Goal: Information Seeking & Learning: Find specific fact

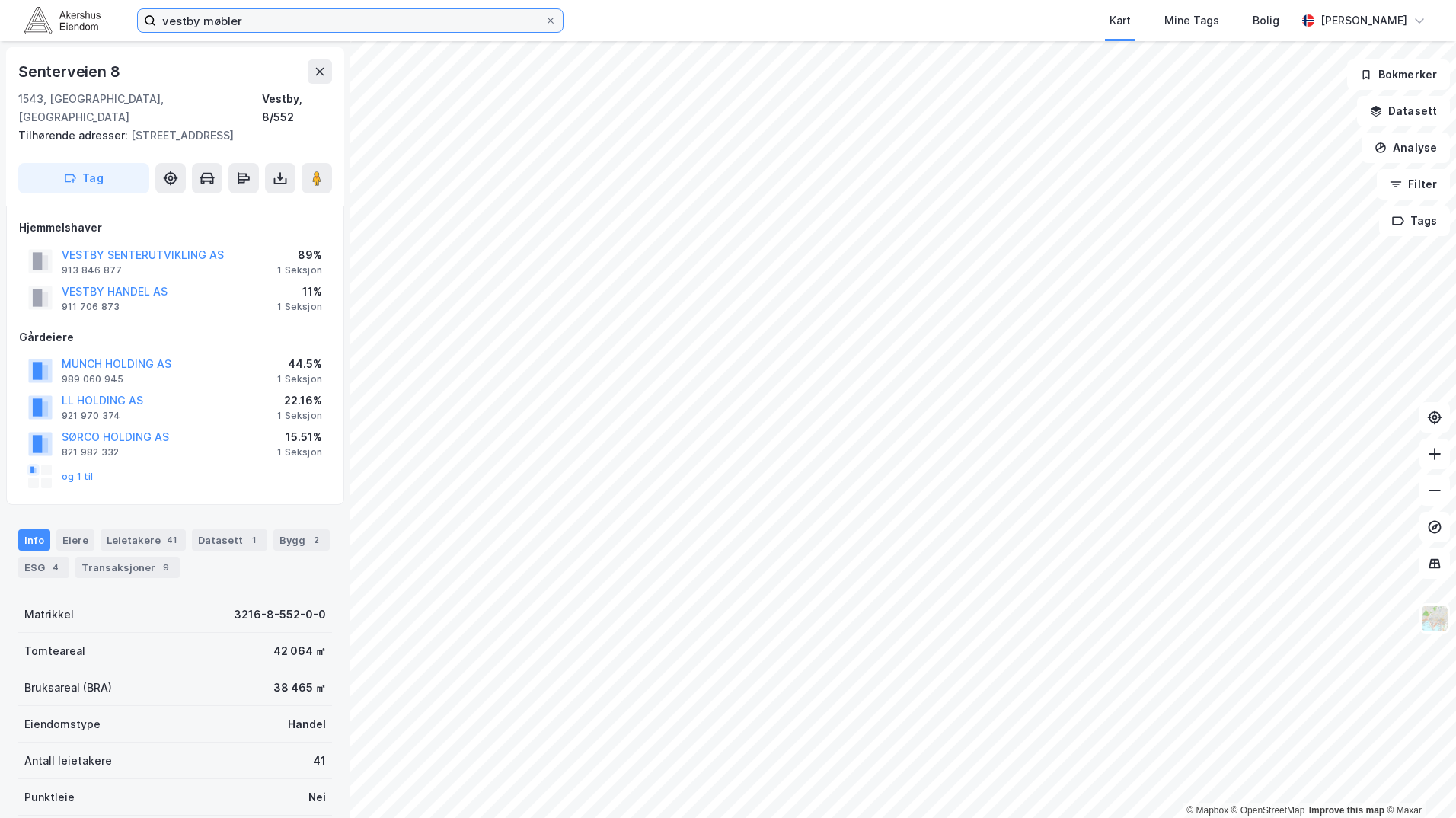
click at [235, 21] on input "vestby møbler" at bounding box center [350, 21] width 388 height 23
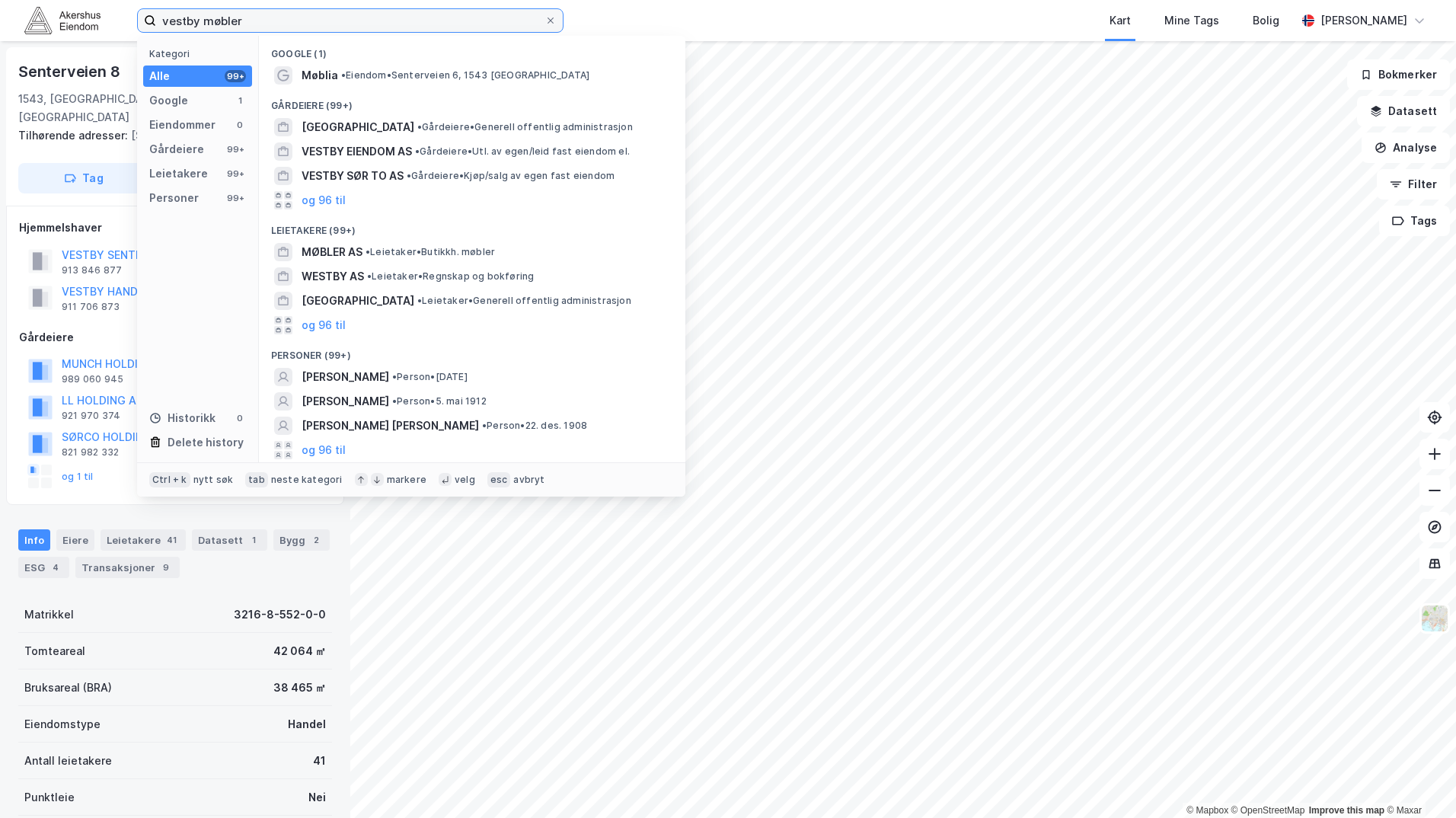
click at [235, 21] on input "vestby møbler" at bounding box center [350, 21] width 388 height 23
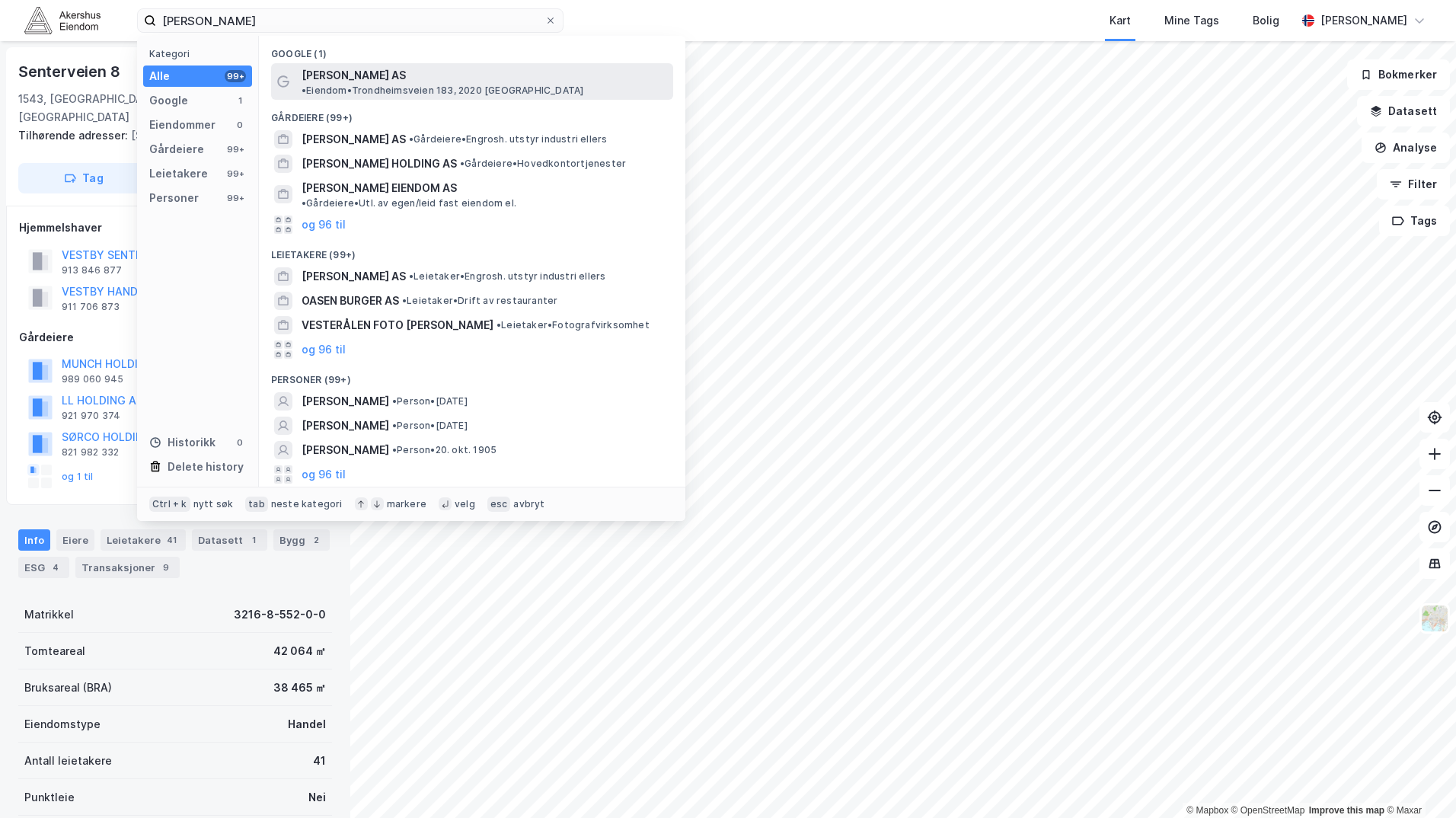
click at [490, 84] on span "• Eiendom • Trondheimsveien 183, 2020 [GEOGRAPHIC_DATA]" at bounding box center [442, 90] width 282 height 12
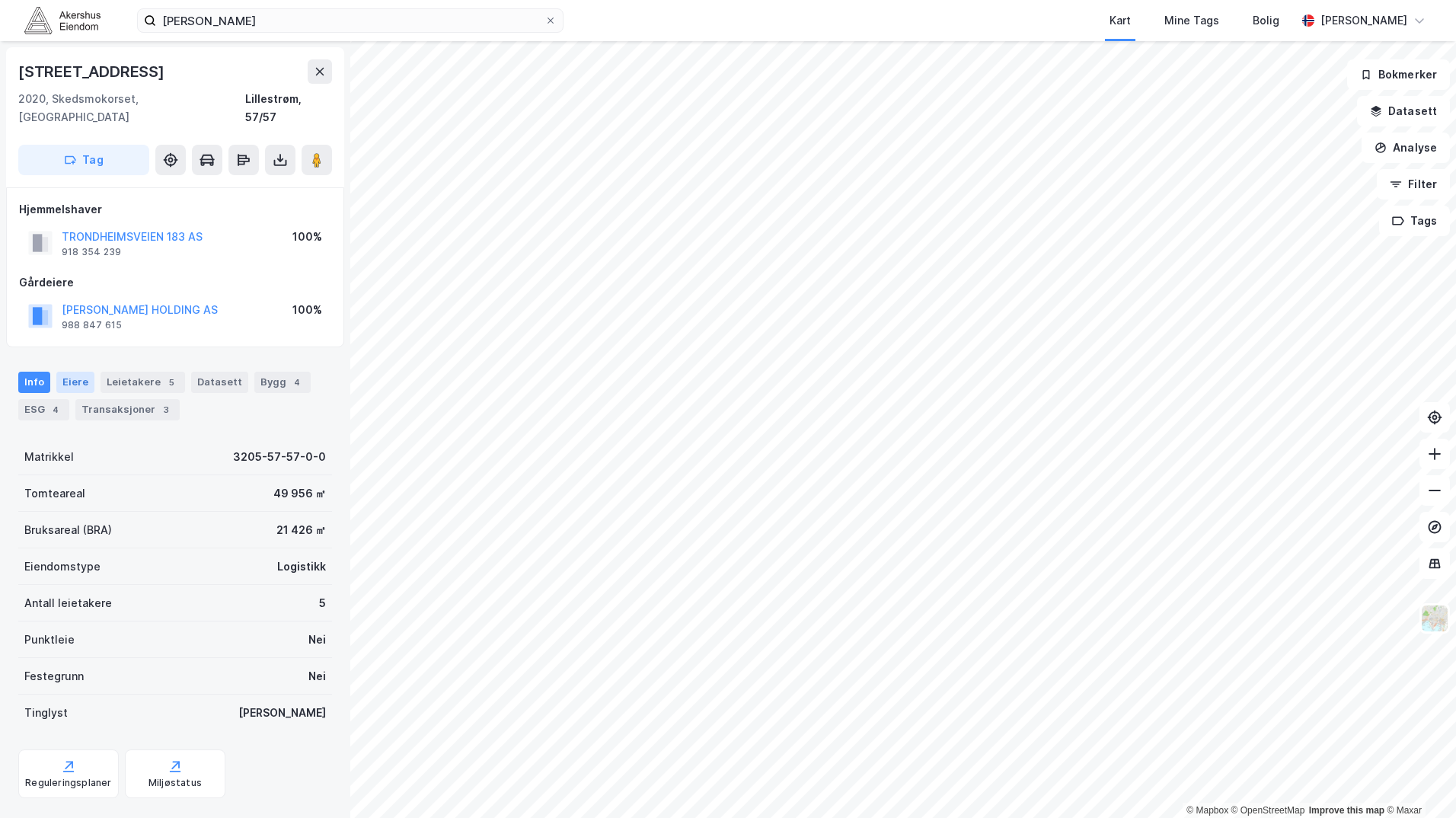
click at [76, 372] on div "Eiere" at bounding box center [75, 382] width 38 height 22
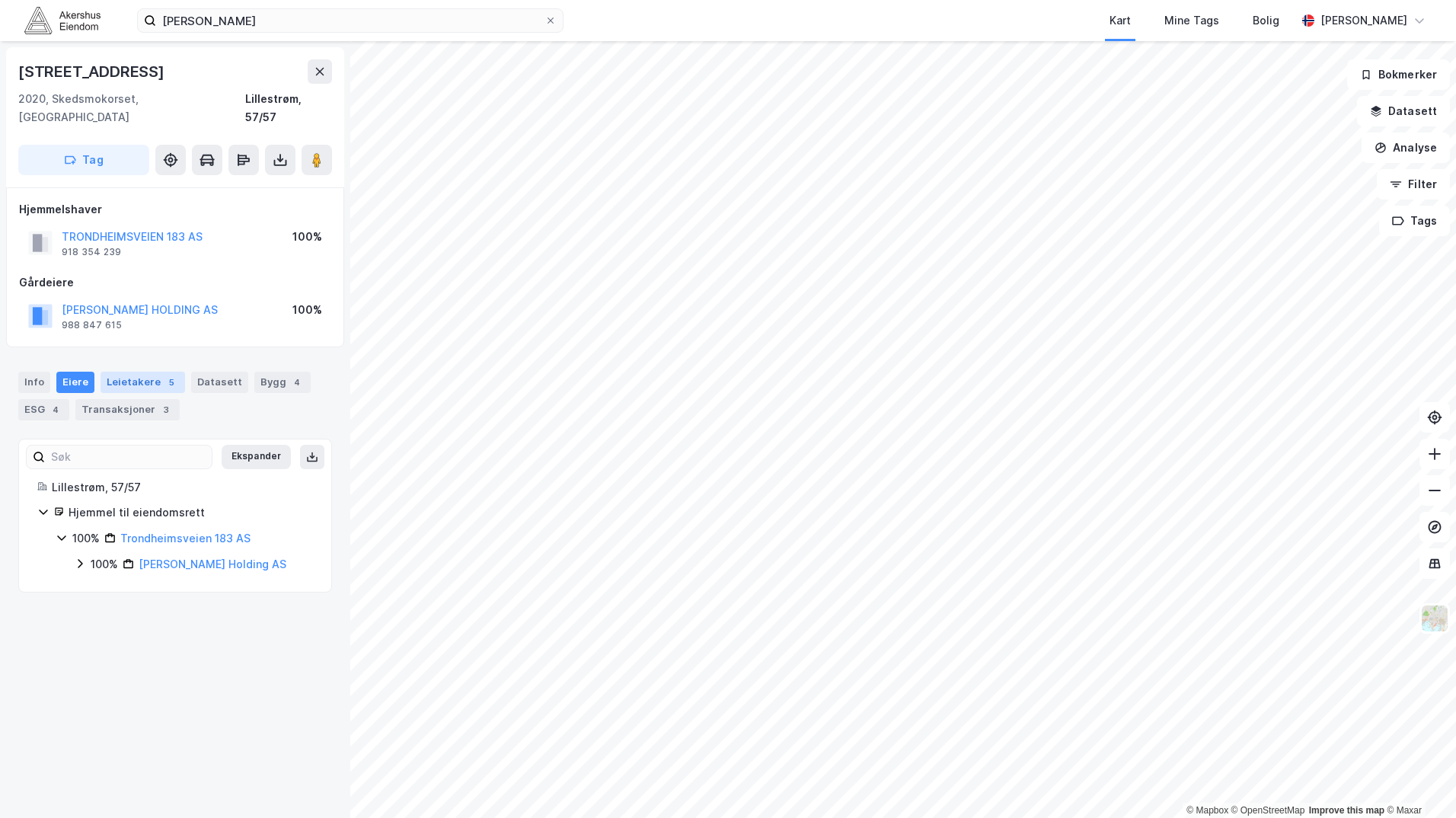
click at [113, 372] on div "Leietakere 5" at bounding box center [142, 382] width 84 height 22
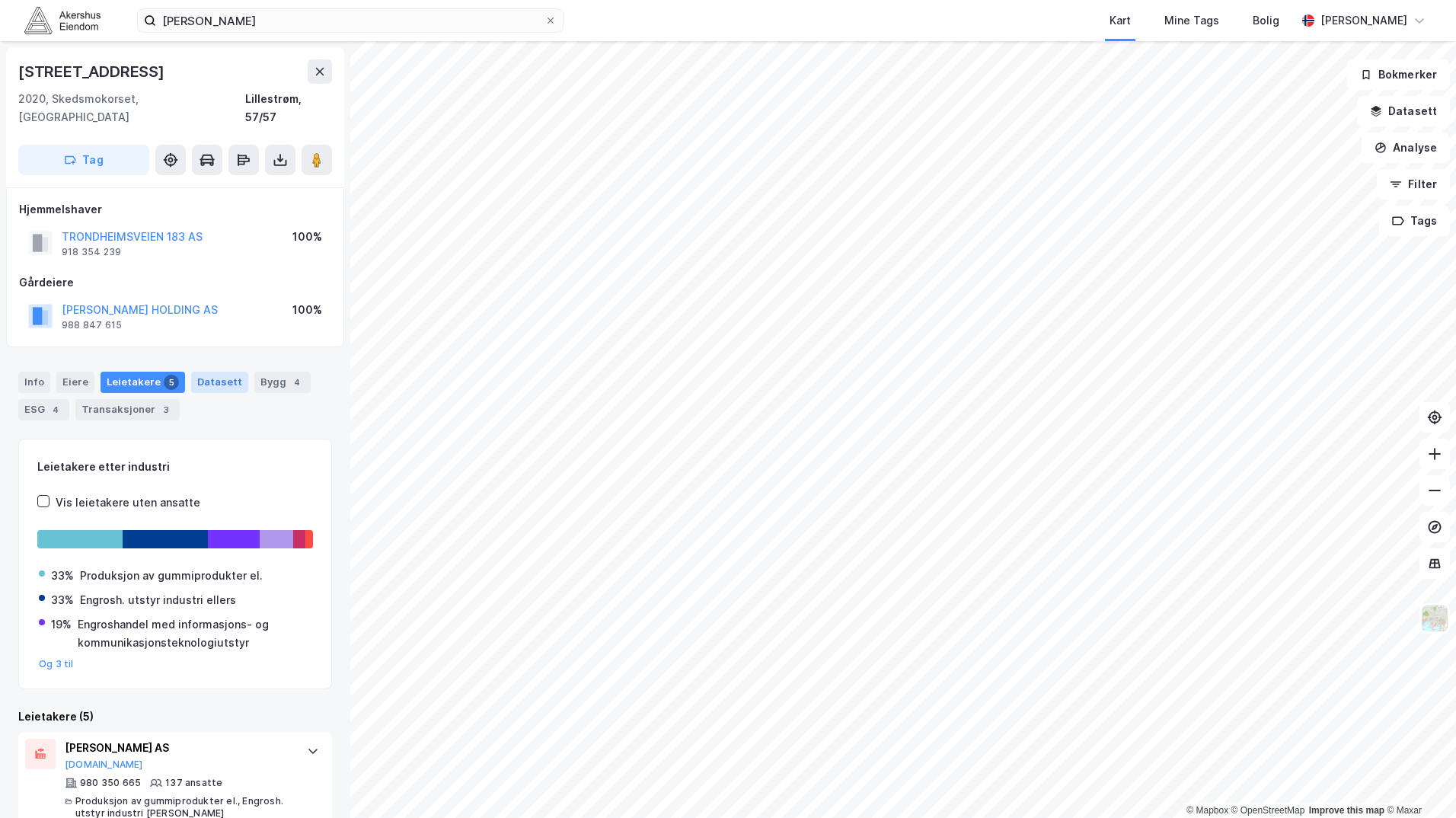
click at [206, 372] on div "Datasett" at bounding box center [220, 382] width 57 height 22
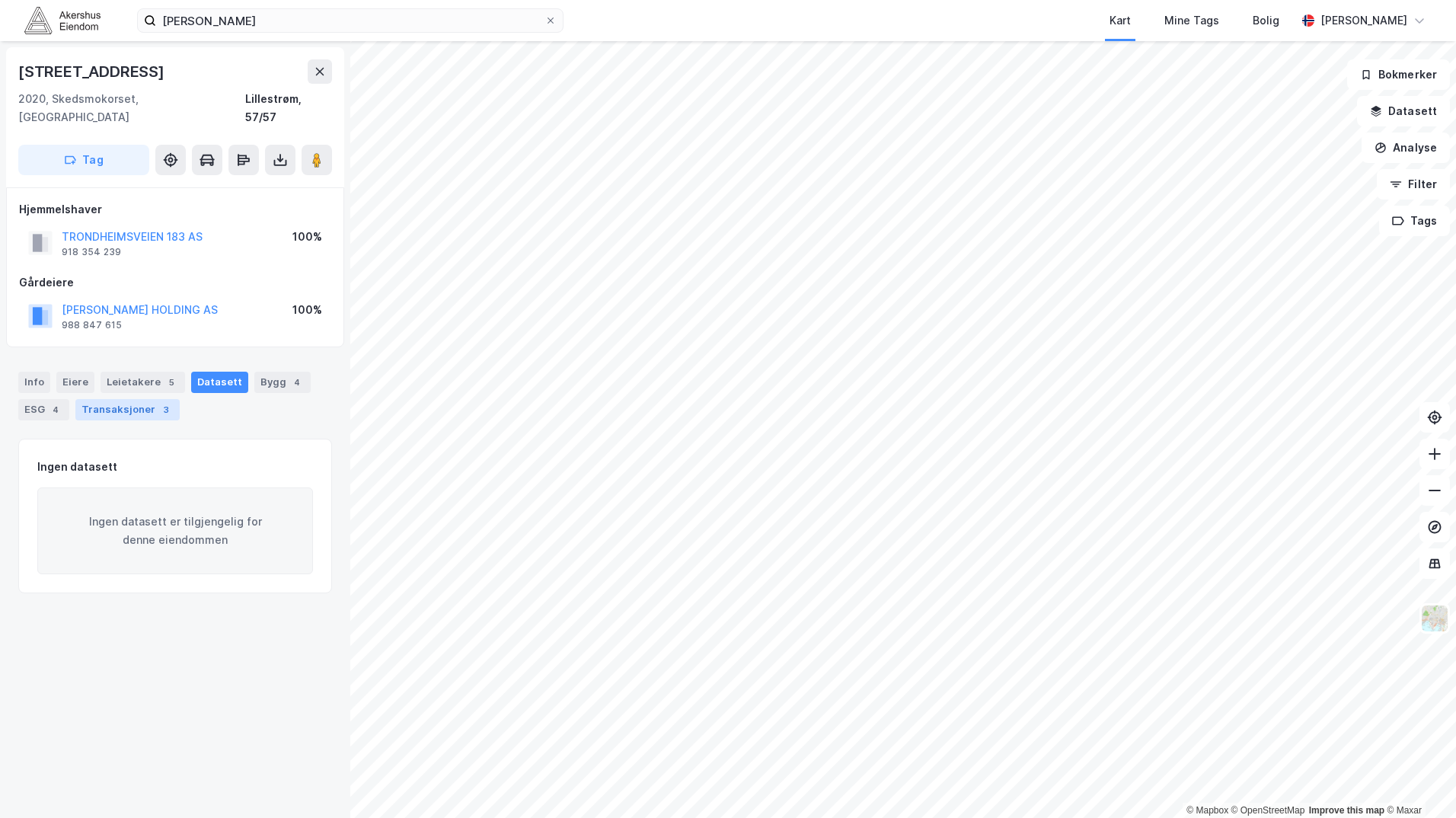
click at [109, 399] on div "Transaksjoner 3" at bounding box center [127, 410] width 104 height 22
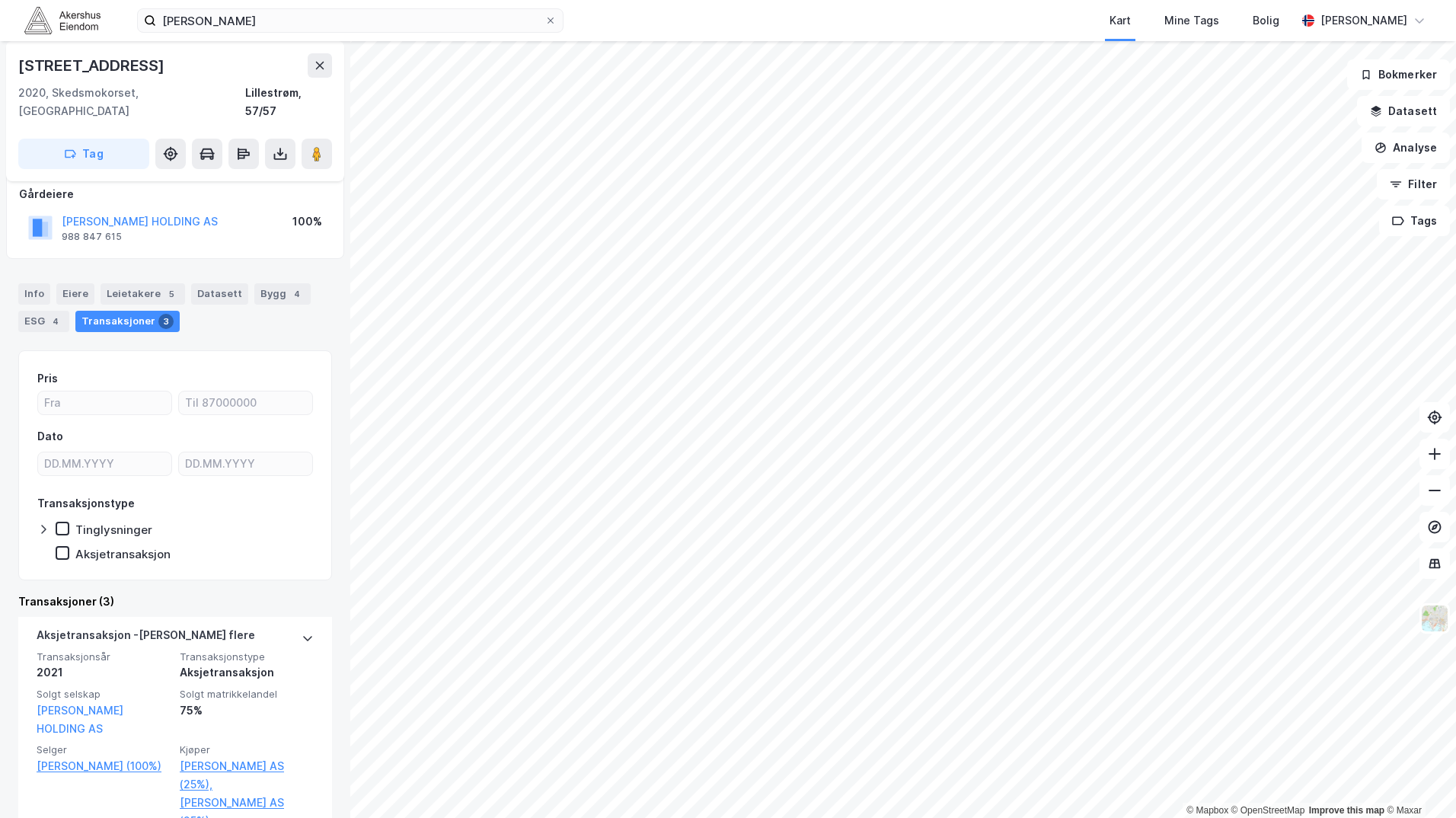
scroll to position [87, 0]
click at [36, 285] on div "Info" at bounding box center [34, 296] width 32 height 22
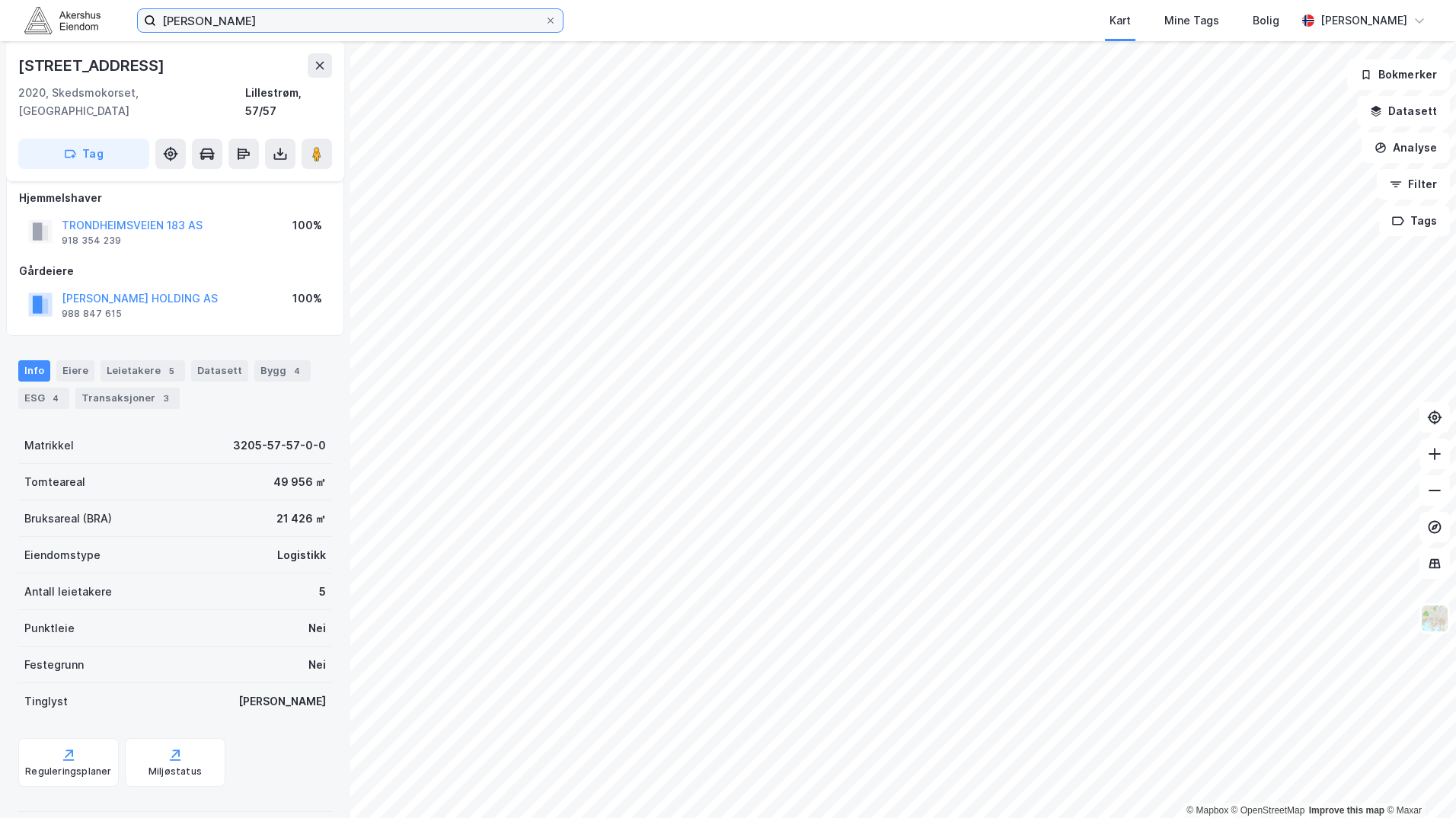
click at [263, 25] on input "[PERSON_NAME]" at bounding box center [350, 21] width 388 height 23
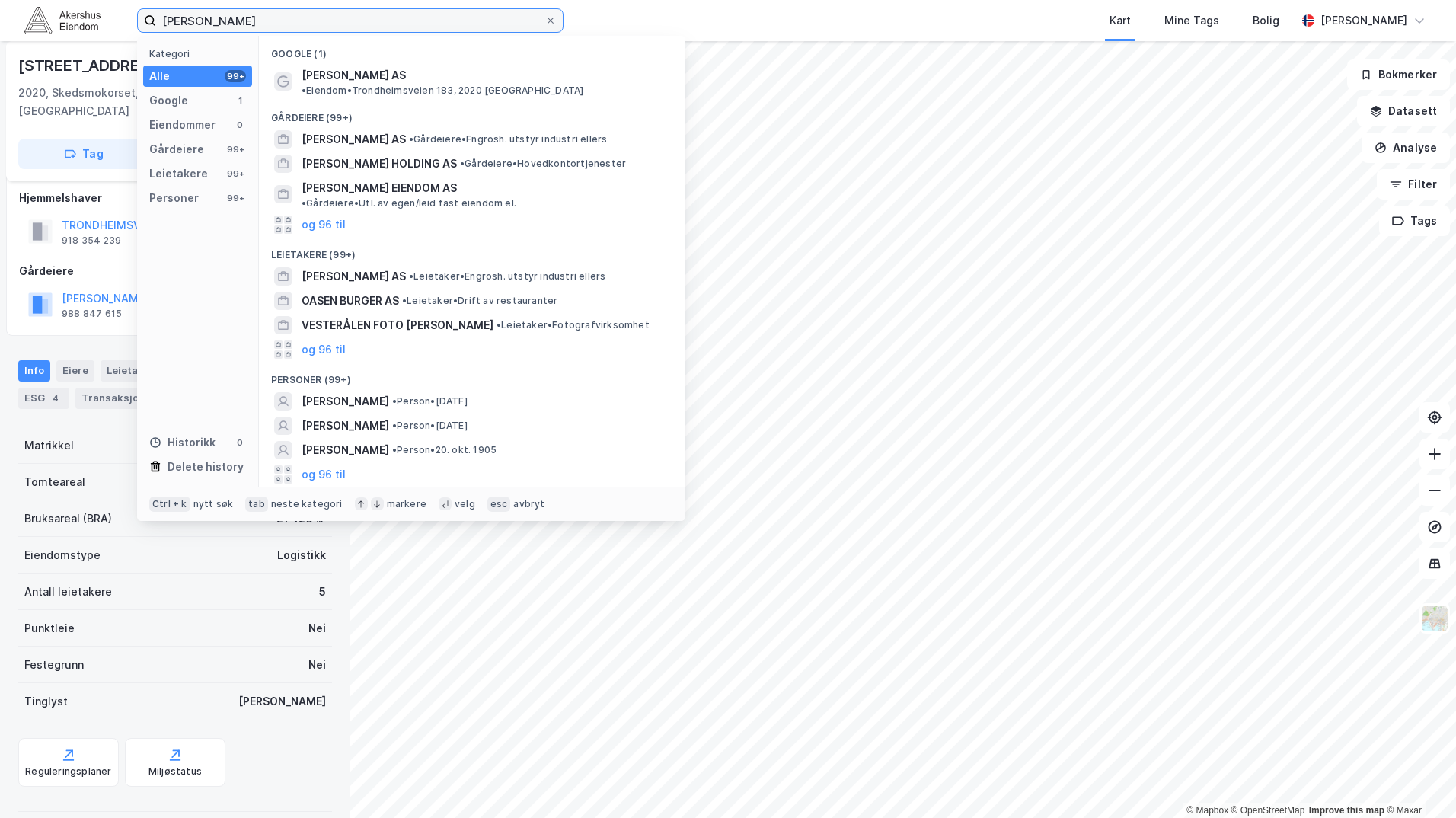
click at [263, 25] on input "[PERSON_NAME]" at bounding box center [350, 21] width 388 height 23
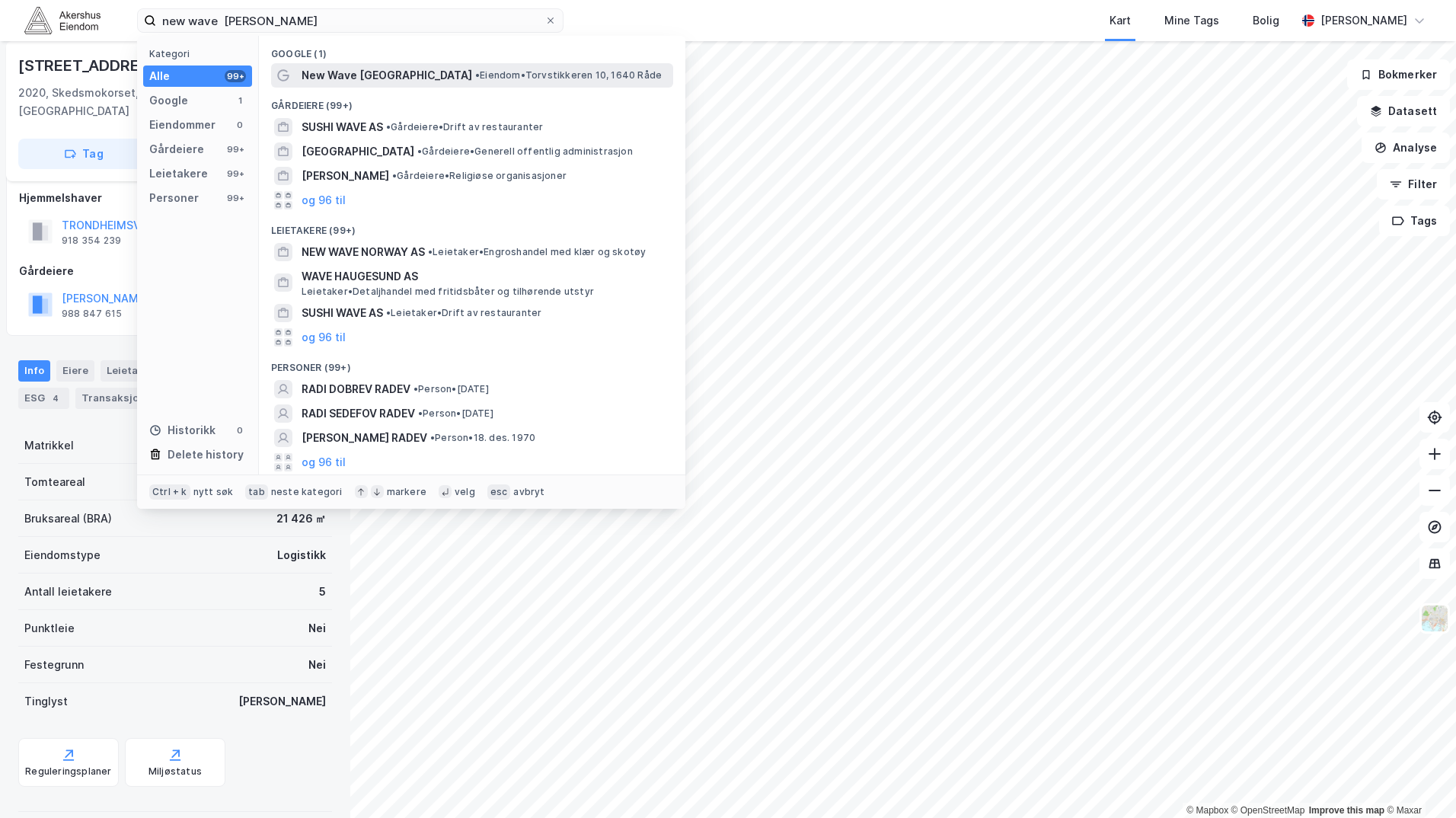
click at [370, 67] on span "New Wave [GEOGRAPHIC_DATA]" at bounding box center [387, 76] width 171 height 19
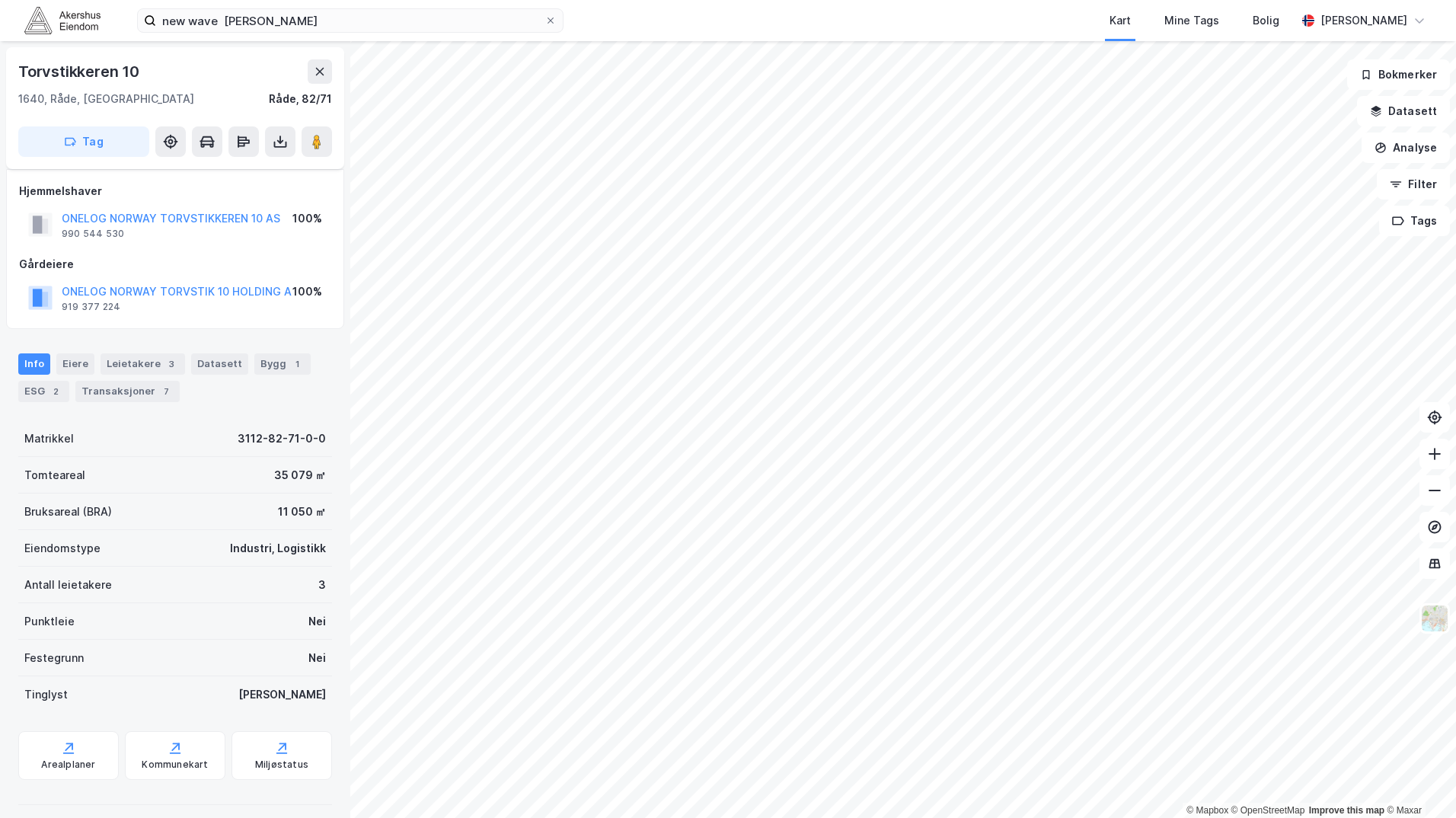
scroll to position [12, 0]
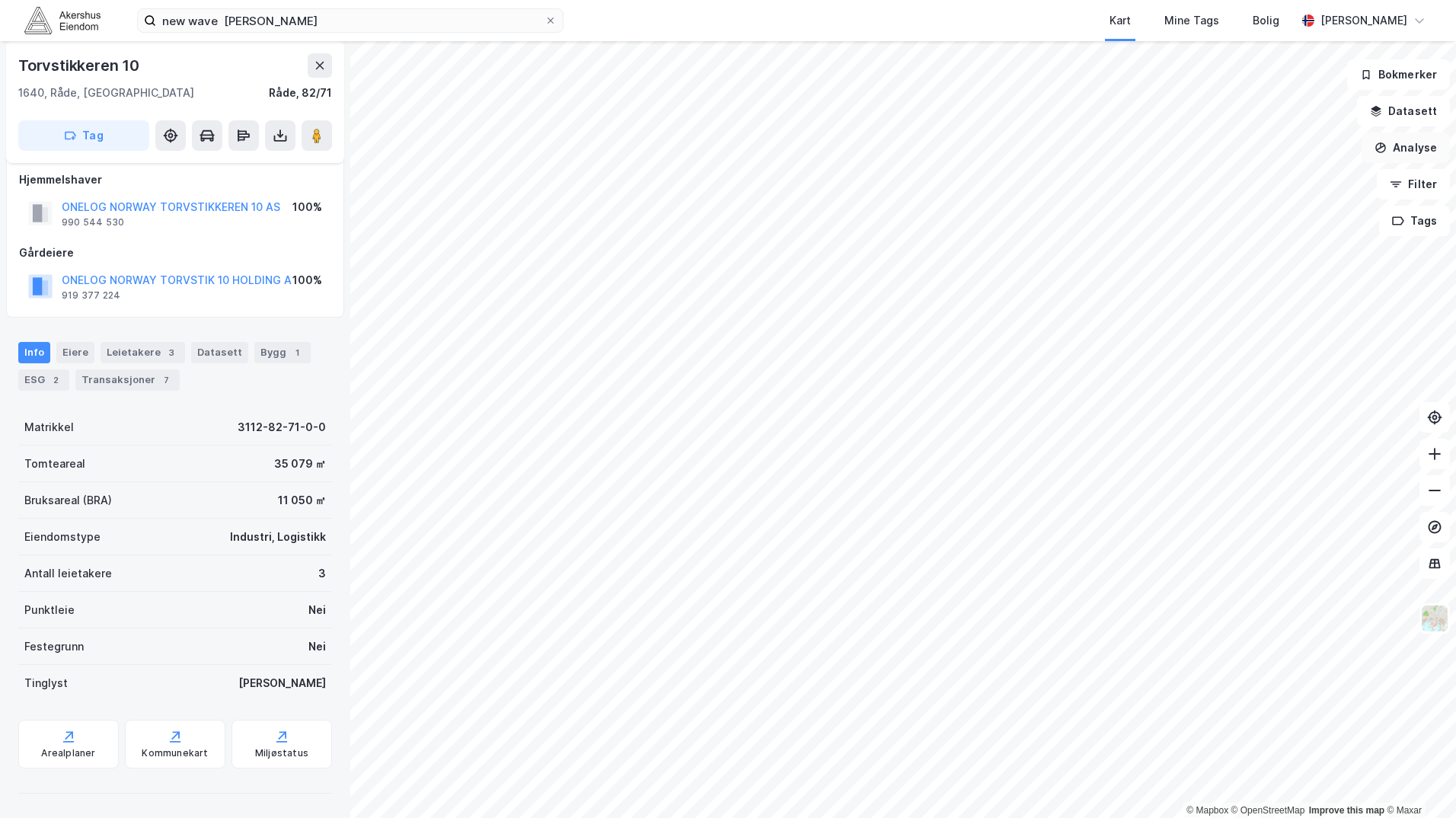
click at [1410, 145] on button "Analyse" at bounding box center [1405, 148] width 88 height 30
click at [1275, 176] on div "Tegn område" at bounding box center [1273, 180] width 133 height 13
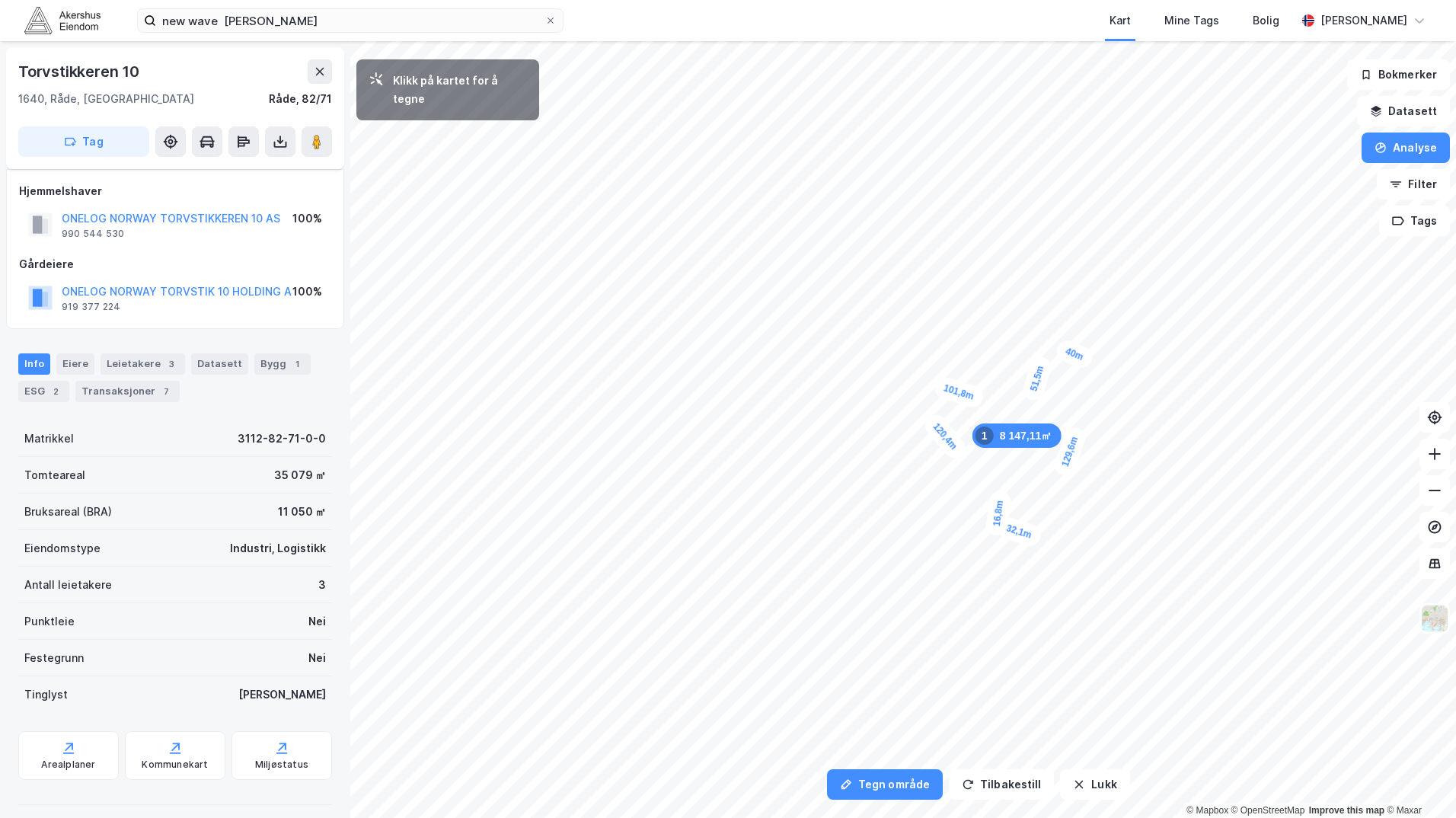
click at [1000, 501] on div "16,8m" at bounding box center [997, 513] width 27 height 46
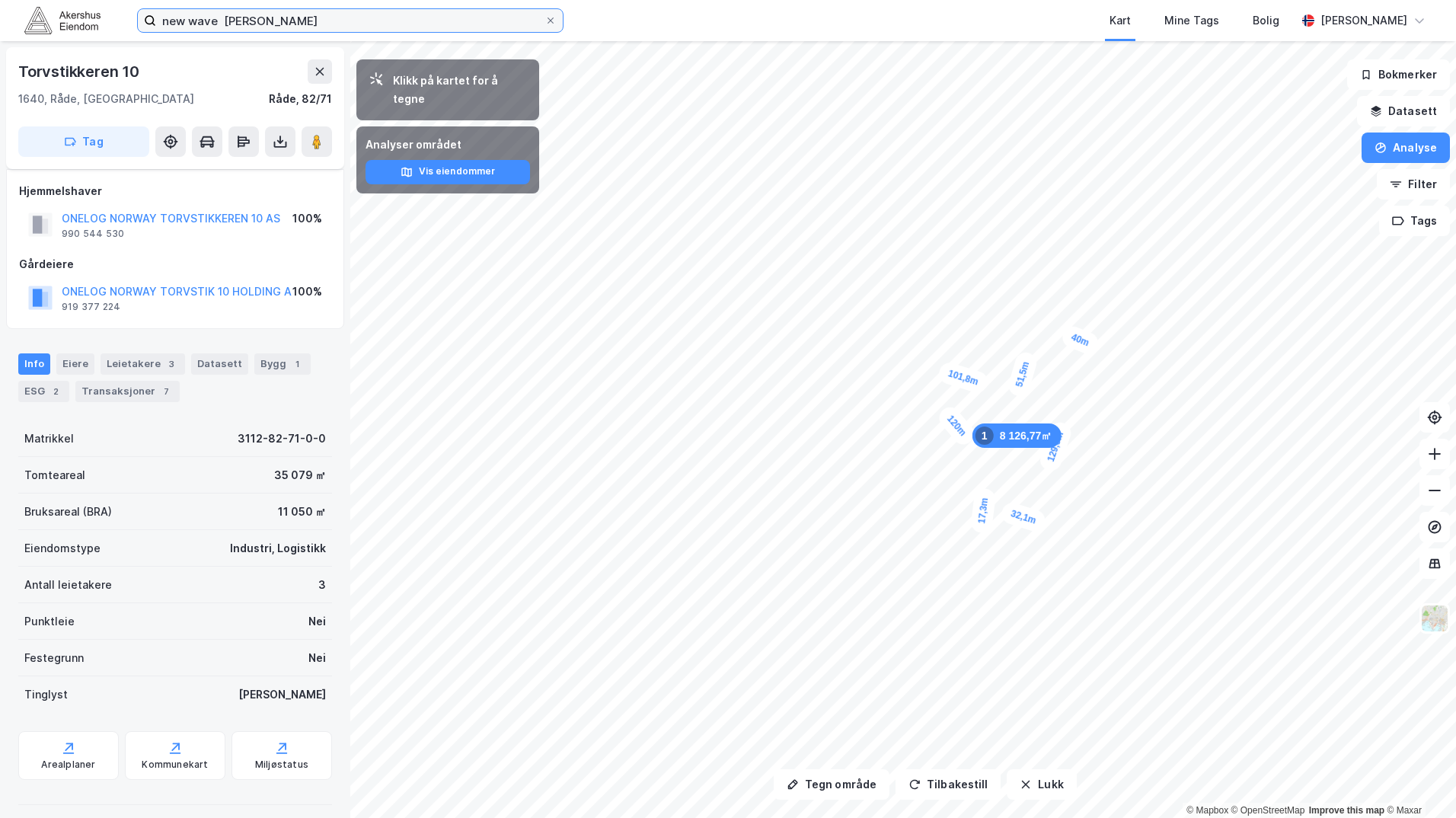
click at [207, 26] on input "new wave [PERSON_NAME]" at bounding box center [350, 21] width 388 height 23
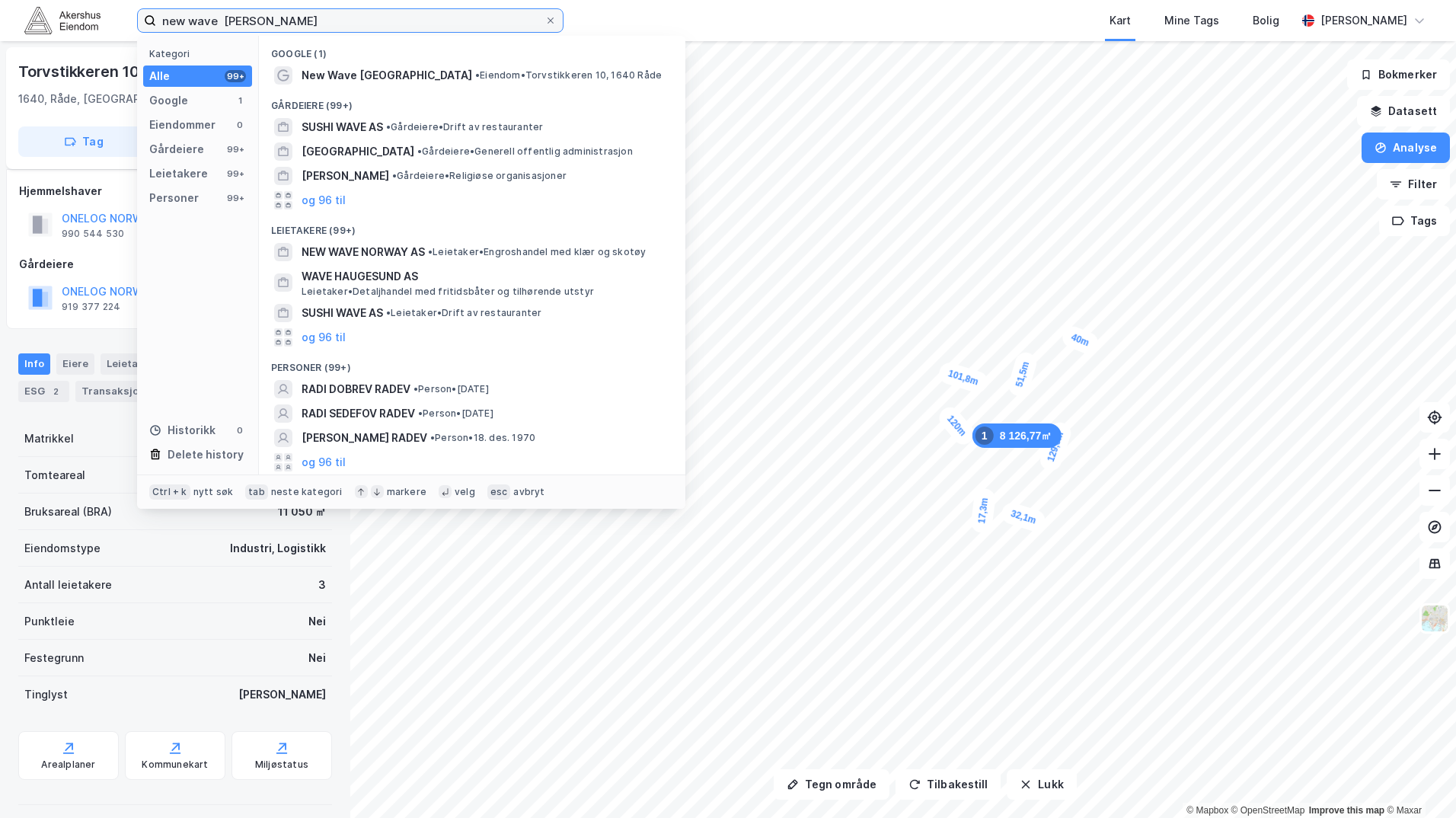
click at [207, 26] on input "new wave [PERSON_NAME]" at bounding box center [350, 21] width 388 height 23
paste input "Henrich [STREET_ADDRESS]"
type input "Henrich [STREET_ADDRESS]"
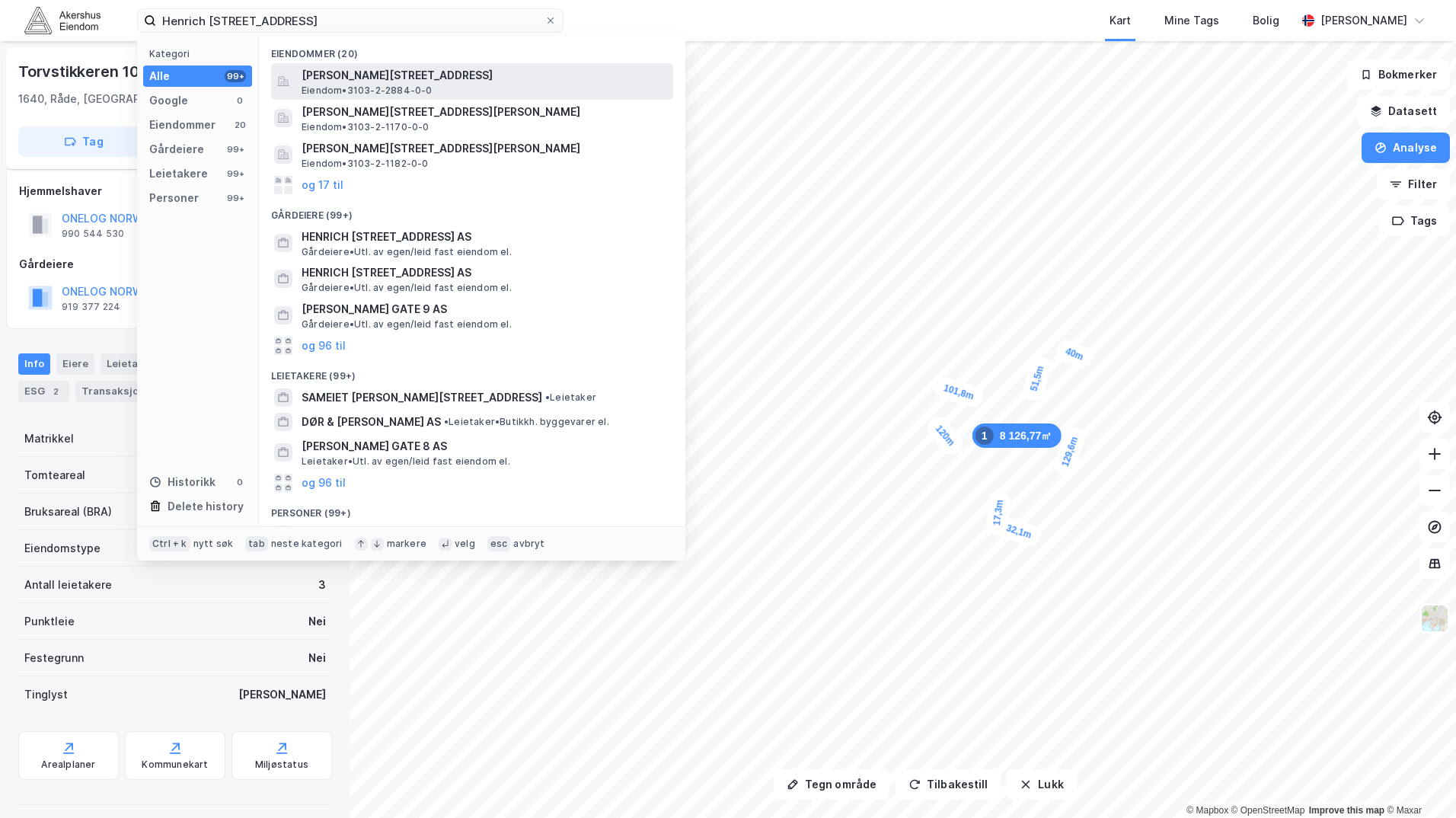
click at [408, 76] on span "[PERSON_NAME][STREET_ADDRESS]" at bounding box center [484, 76] width 365 height 19
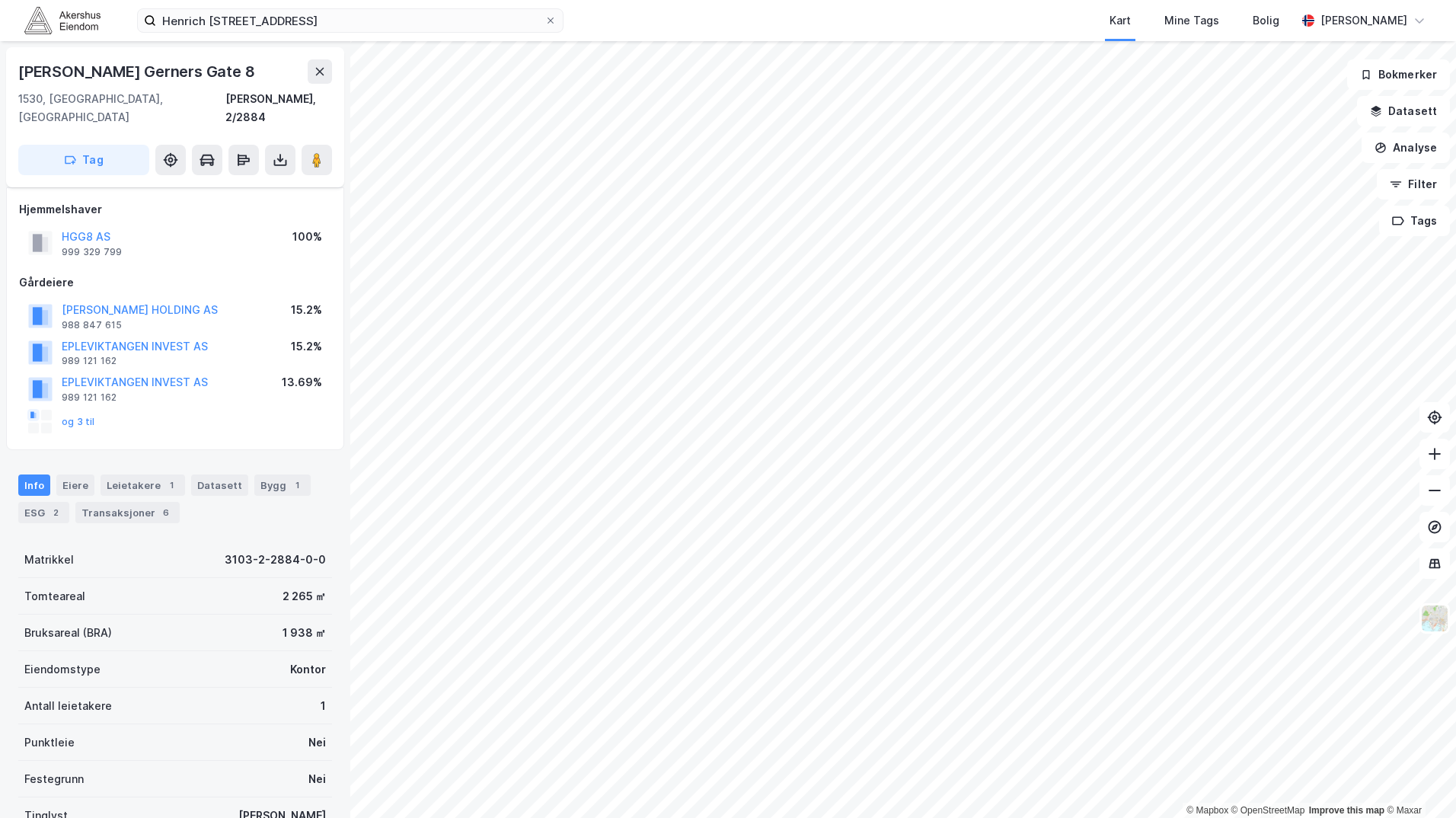
scroll to position [12, 0]
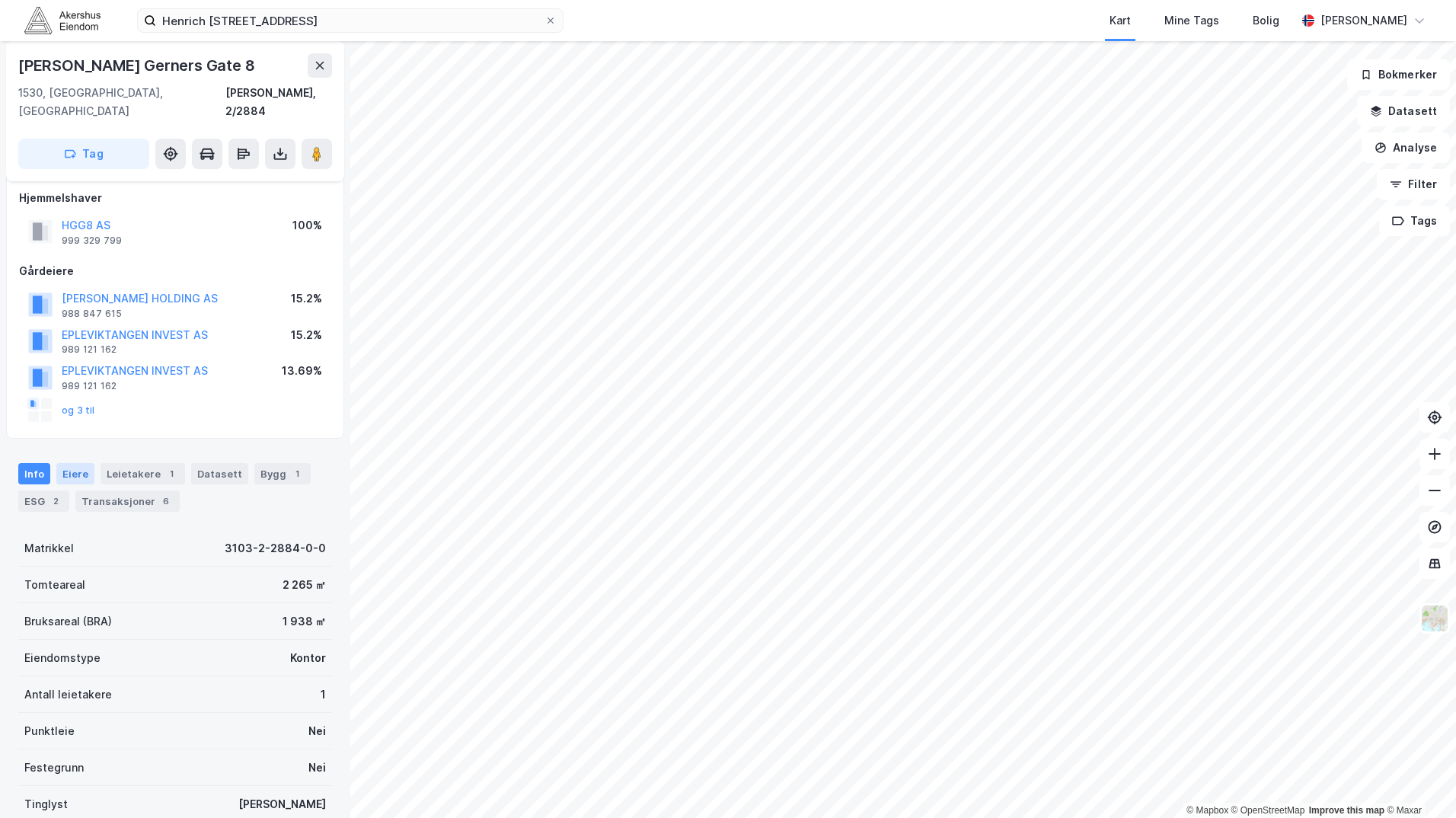
click at [76, 463] on div "Eiere" at bounding box center [75, 474] width 38 height 22
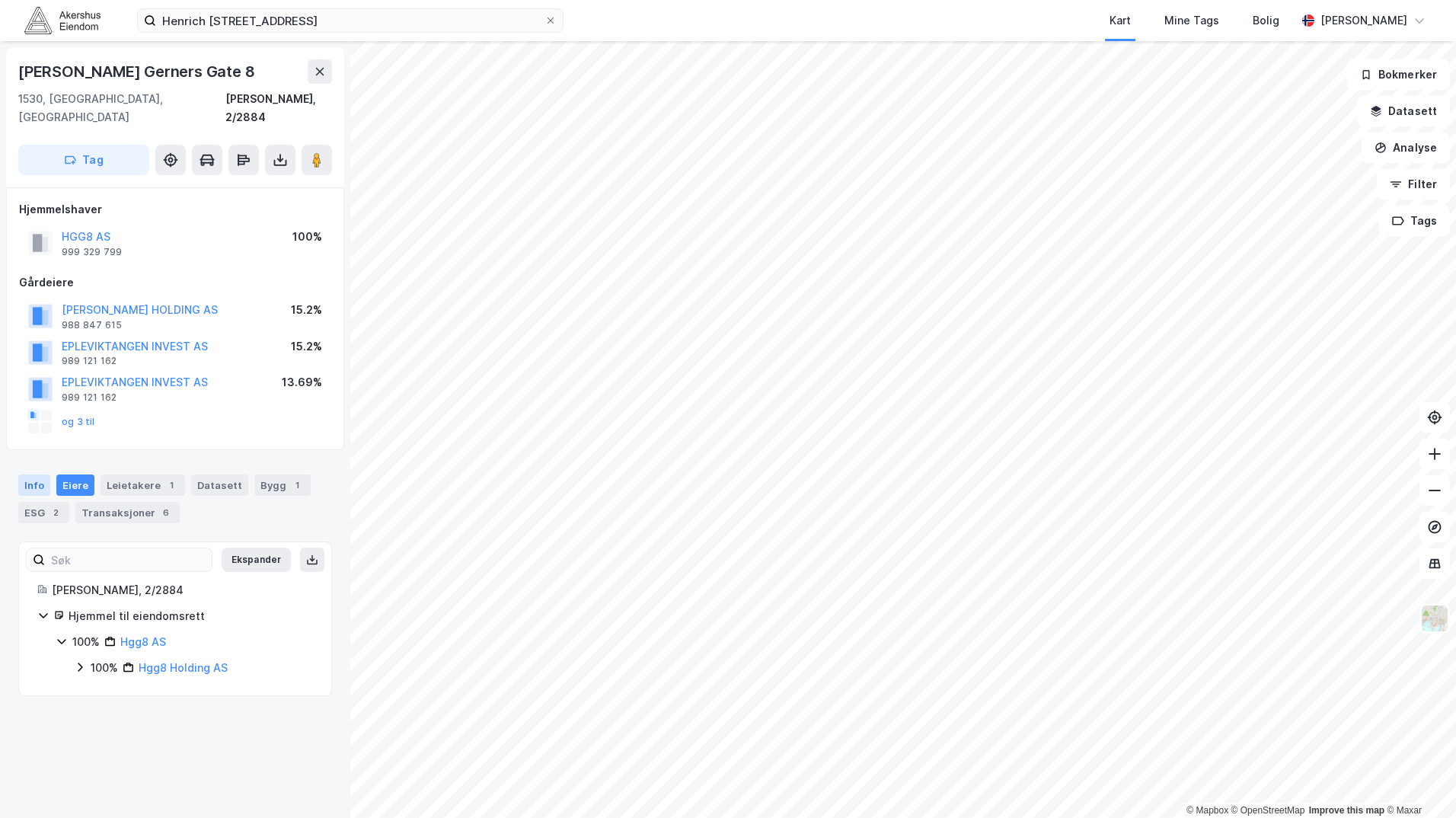
click at [37, 474] on div "Info" at bounding box center [34, 485] width 32 height 22
